Goal: Check status: Check status

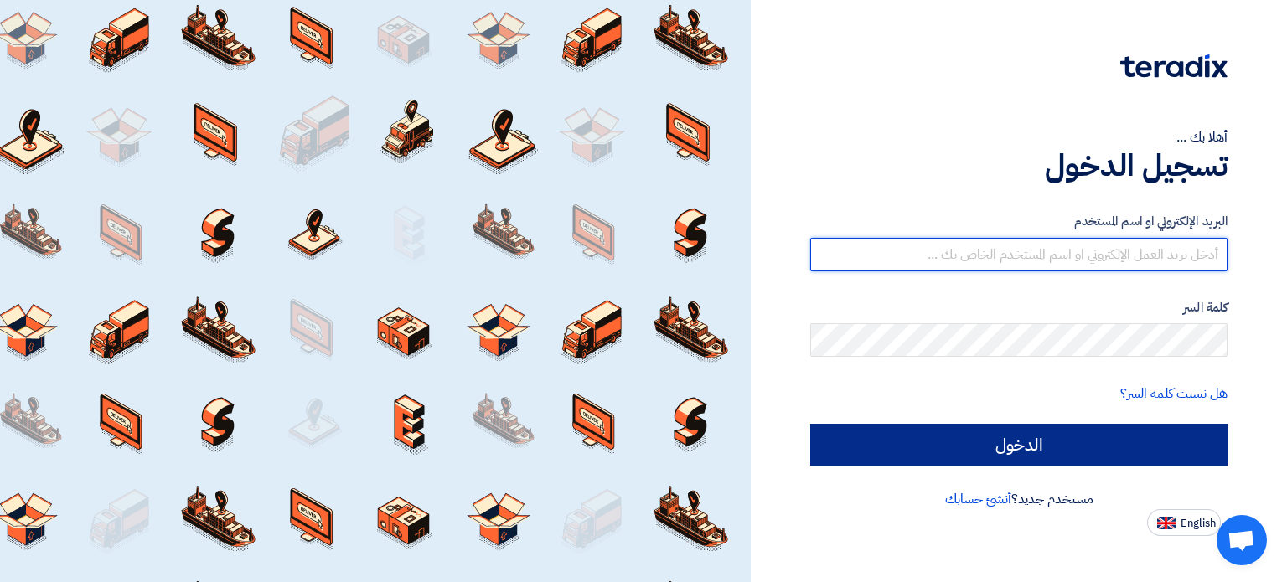
type input "[EMAIL_ADDRESS][DOMAIN_NAME]"
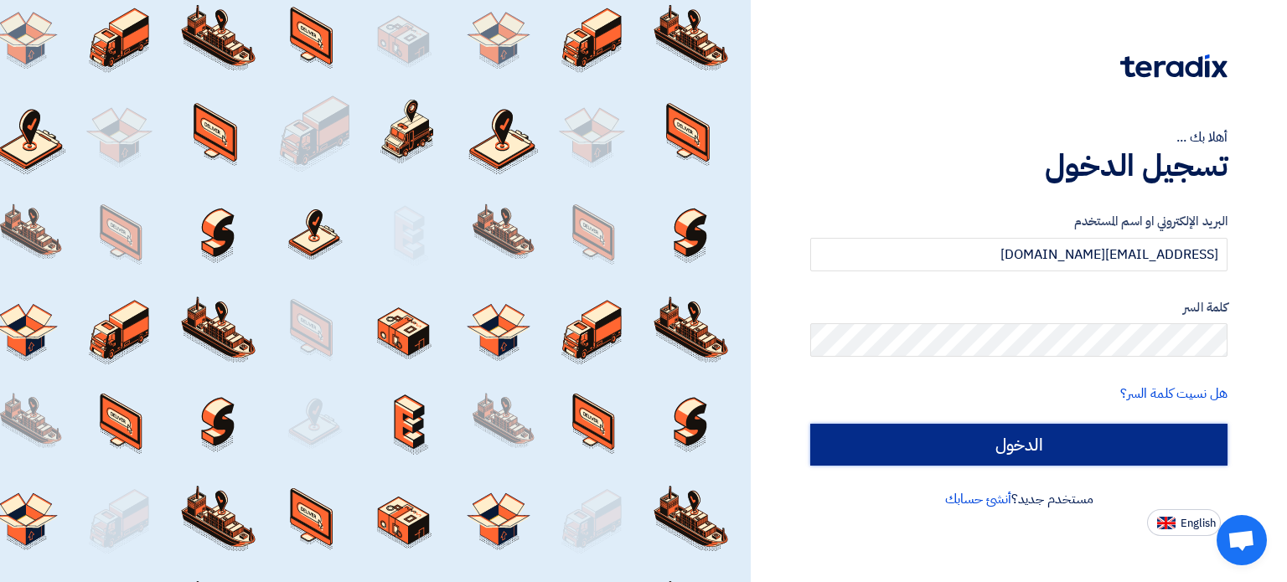
click at [967, 446] on input "الدخول" at bounding box center [1018, 445] width 417 height 42
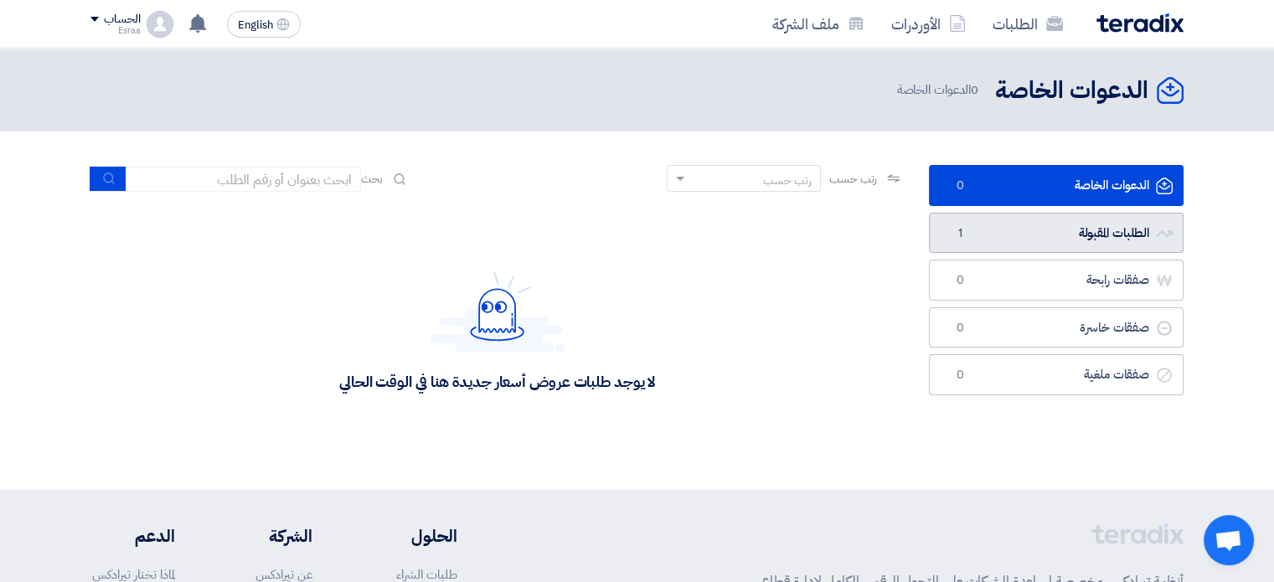
click at [976, 244] on link "الطلبات المقبولة الطلبات المقبولة 1" at bounding box center [1056, 233] width 255 height 41
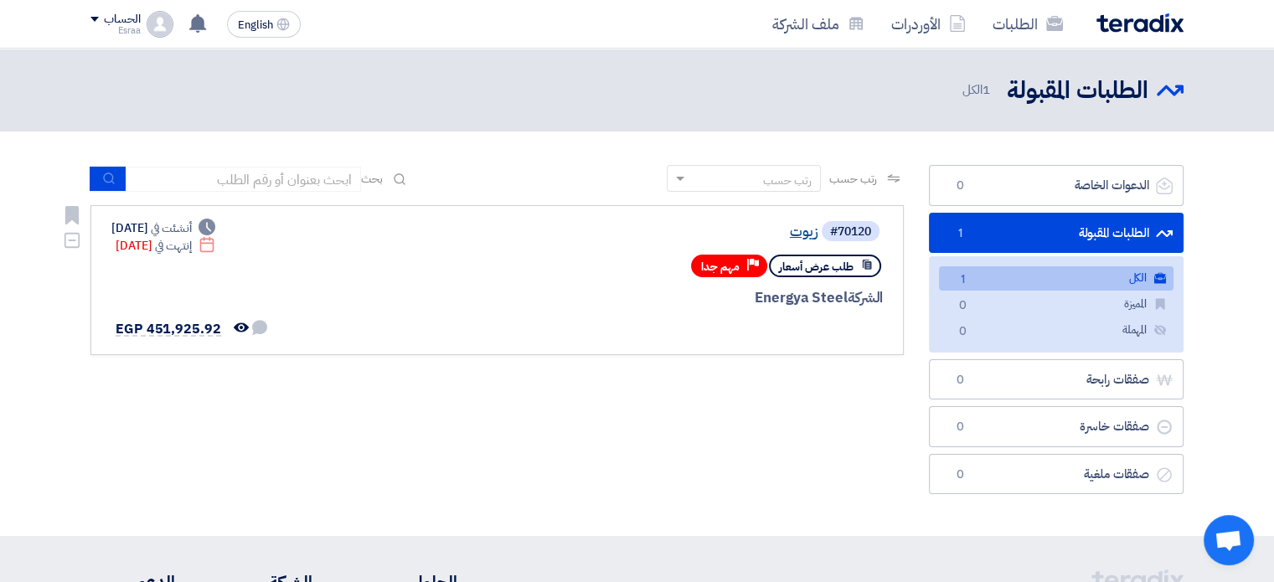
click at [801, 237] on link "زيوت" at bounding box center [650, 232] width 335 height 15
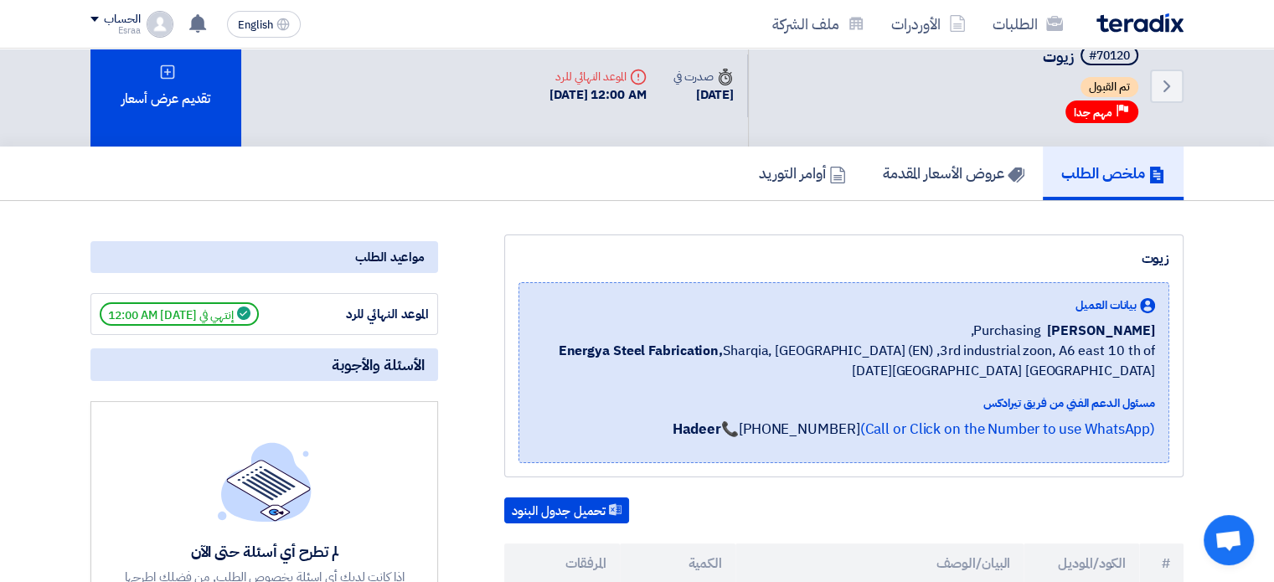
scroll to position [23, 0]
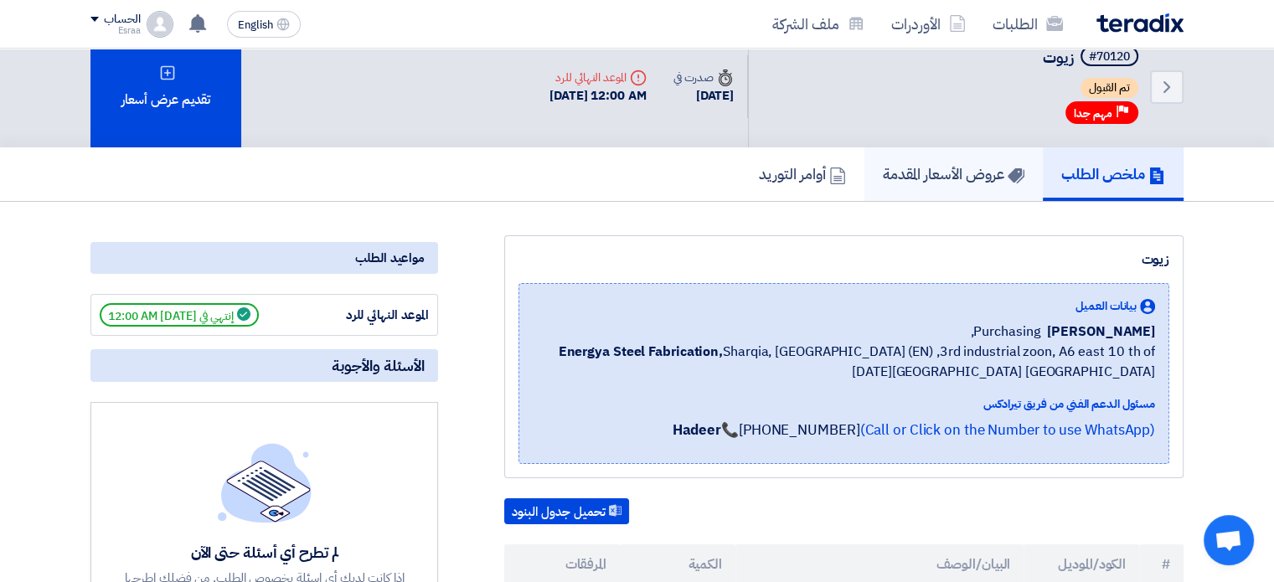
click at [921, 174] on h5 "عروض الأسعار المقدمة" at bounding box center [954, 173] width 142 height 19
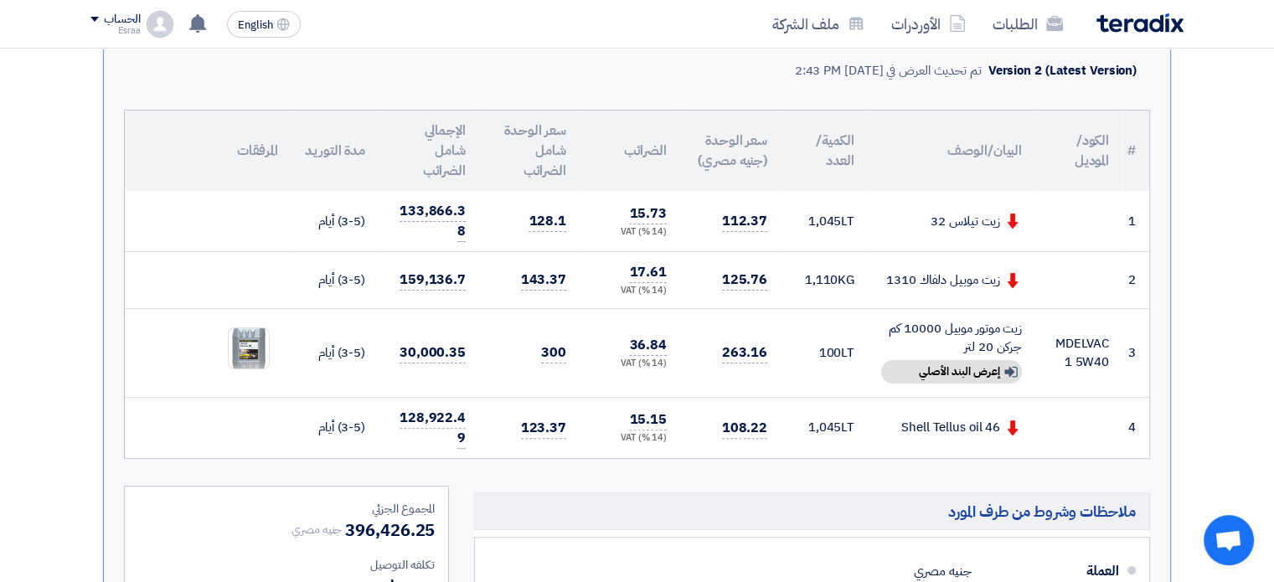
scroll to position [402, 0]
click at [742, 416] on span "108.22" at bounding box center [744, 426] width 45 height 21
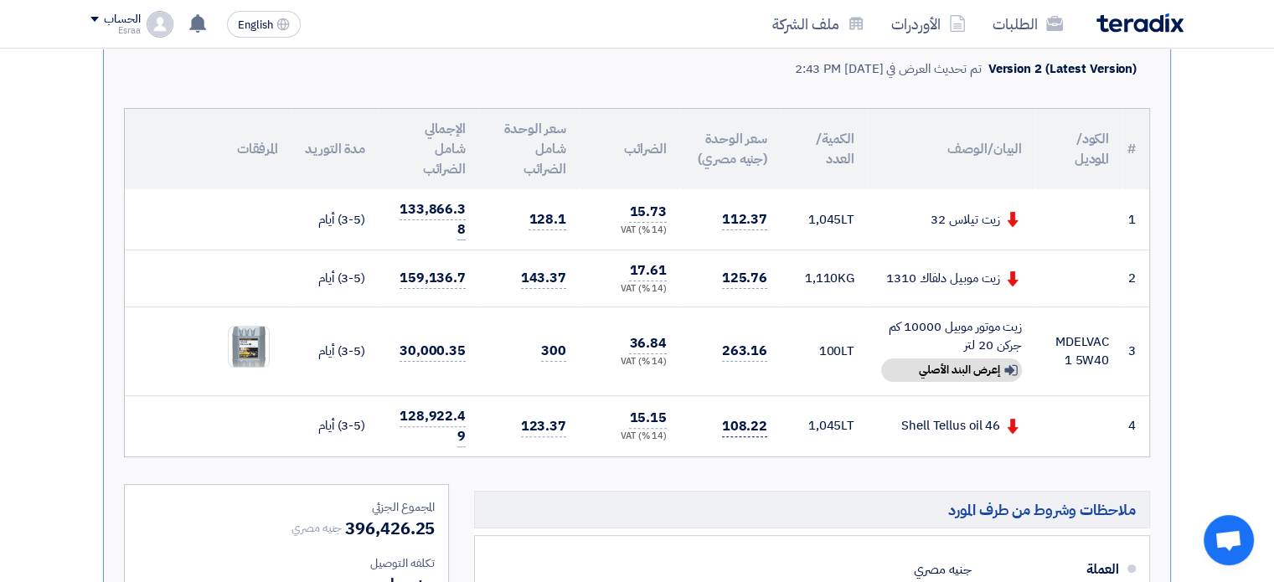
click at [757, 416] on span "108.22" at bounding box center [744, 426] width 45 height 21
click at [1254, 299] on section "تقديم عرض سعر عرض غير منافس نسخة 2 أخر تحديث [DATE] 2:43 PM Offer is Seen تمت م…" at bounding box center [637, 449] width 1274 height 1254
